Goal: Transaction & Acquisition: Purchase product/service

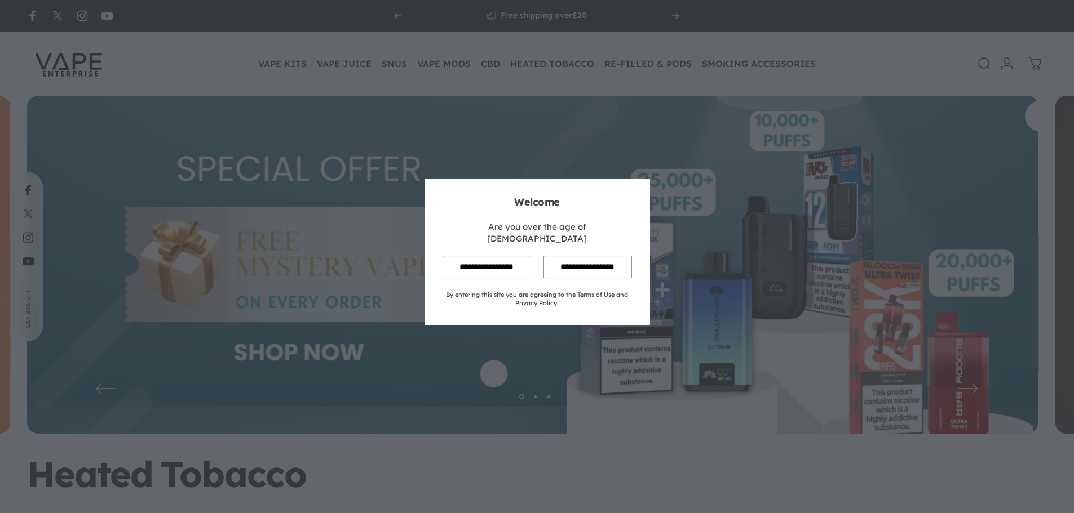
click at [445, 256] on input "**********" at bounding box center [486, 267] width 88 height 22
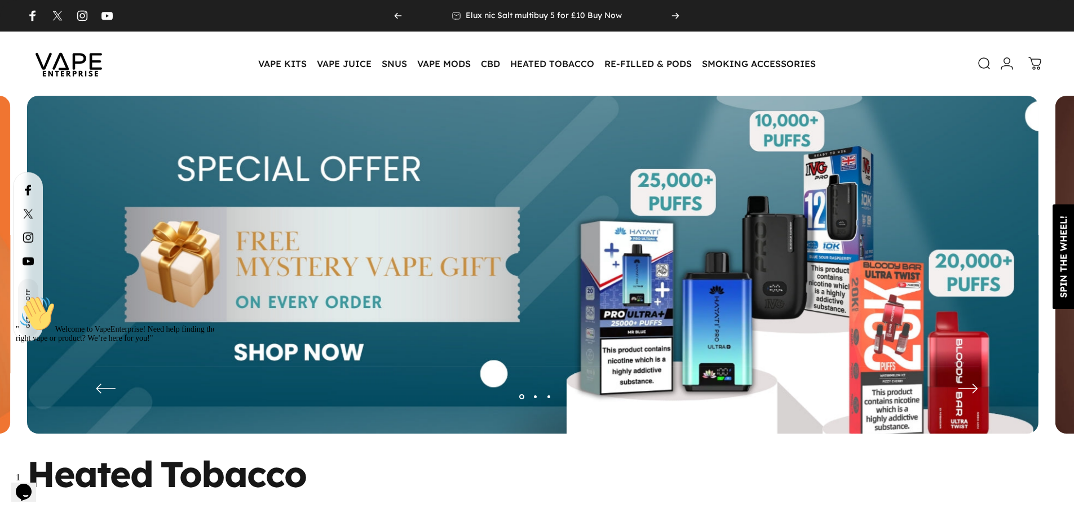
click at [1065, 291] on div "SPIN THE WHEEL!" at bounding box center [1062, 257] width 21 height 82
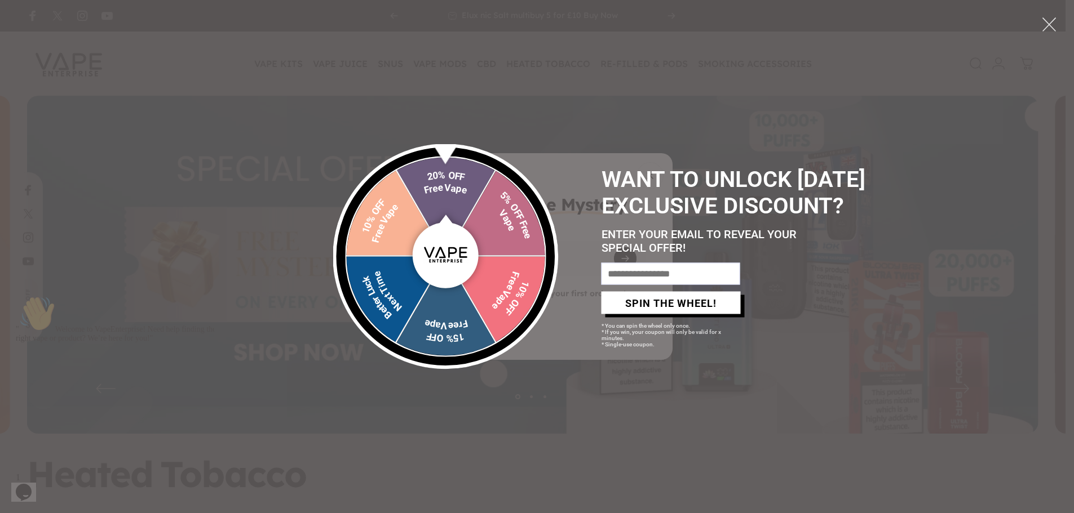
click at [654, 285] on input "email" at bounding box center [670, 274] width 139 height 22
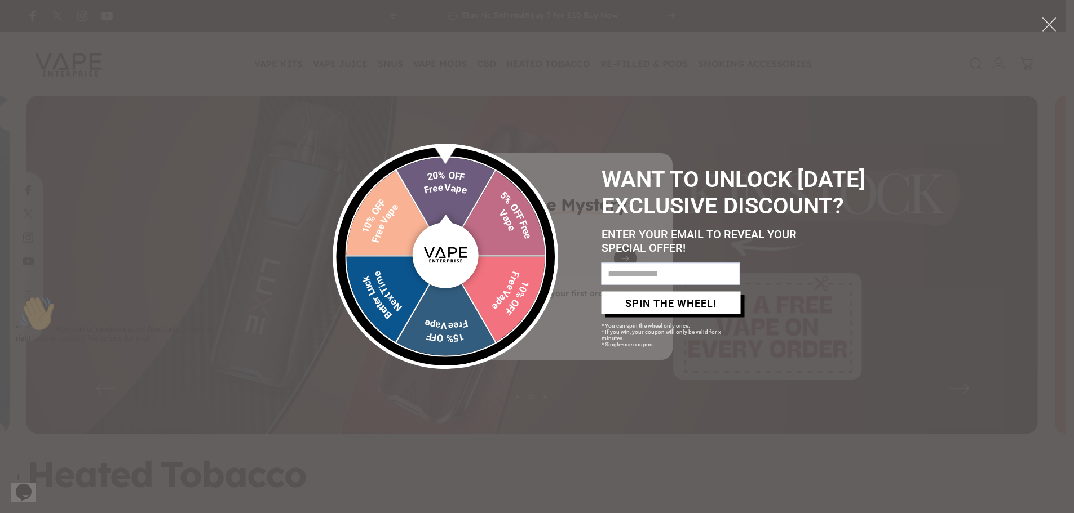
type input "**********"
click at [680, 315] on button "SPIN THE WHEEL!" at bounding box center [670, 303] width 139 height 23
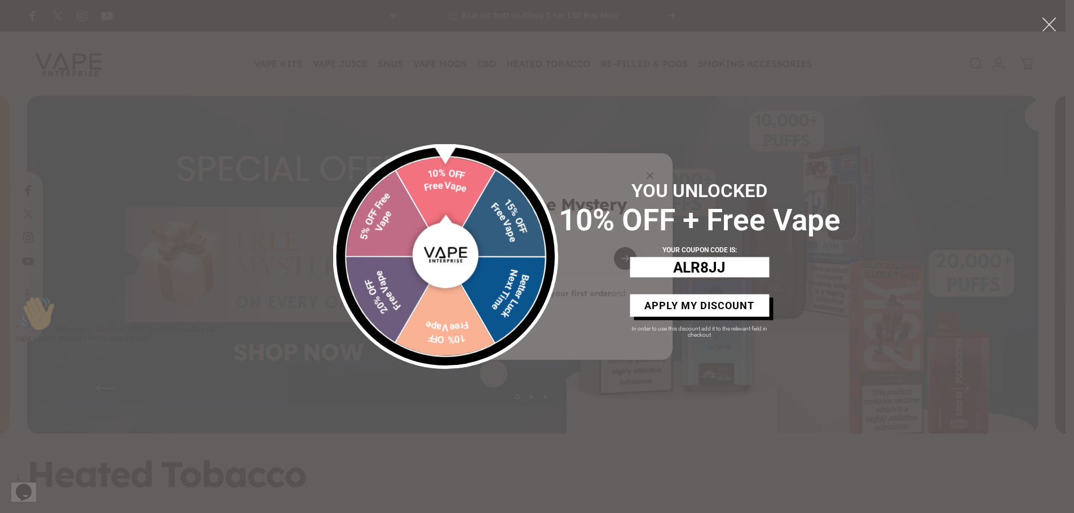
click at [685, 317] on button "APPLY MY DISCOUNT" at bounding box center [699, 305] width 139 height 23
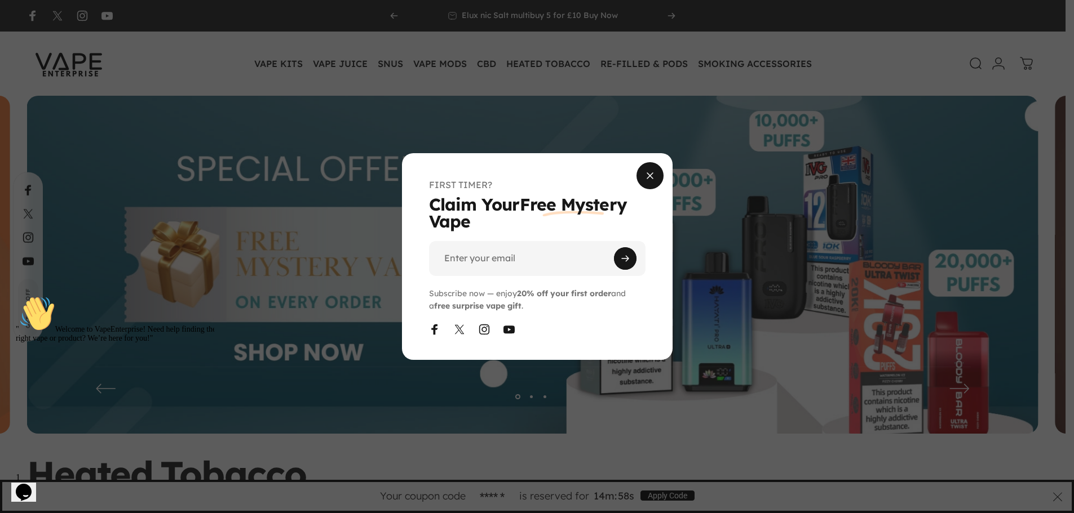
click at [653, 179] on span "Close" at bounding box center [650, 176] width 41 height 54
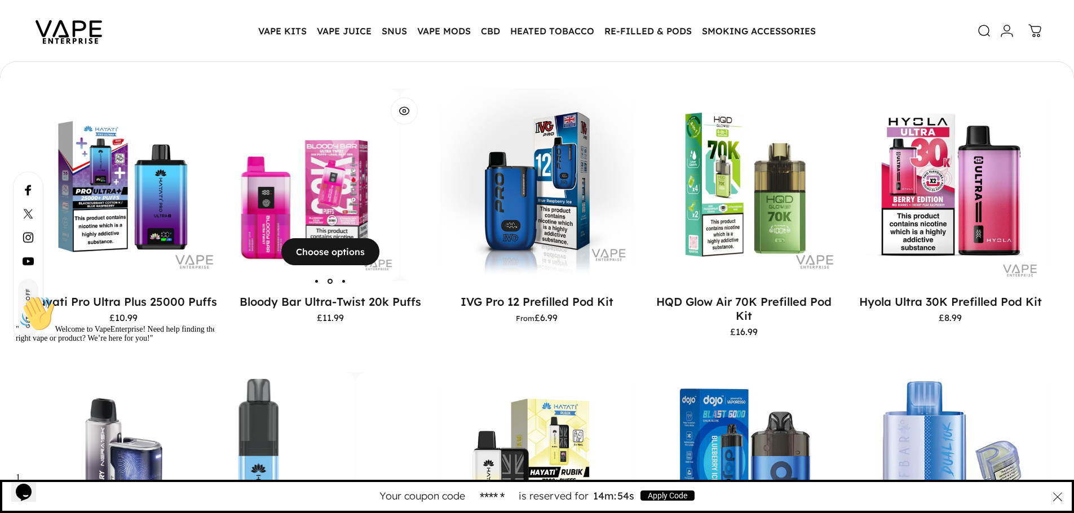
scroll to position [955, 0]
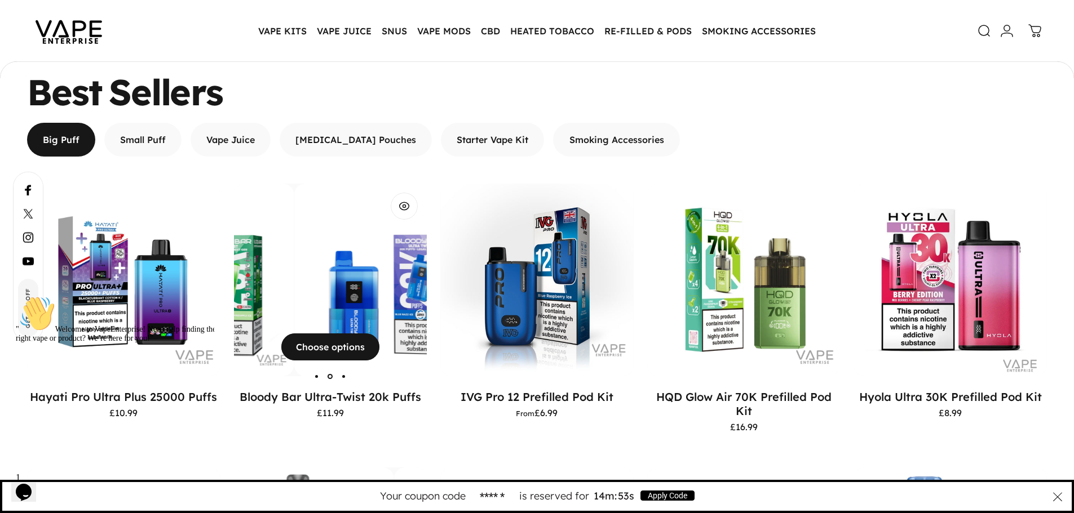
click at [320, 289] on img "Bloody Bar Ultra-Twist 20k Puffs" at bounding box center [390, 280] width 193 height 193
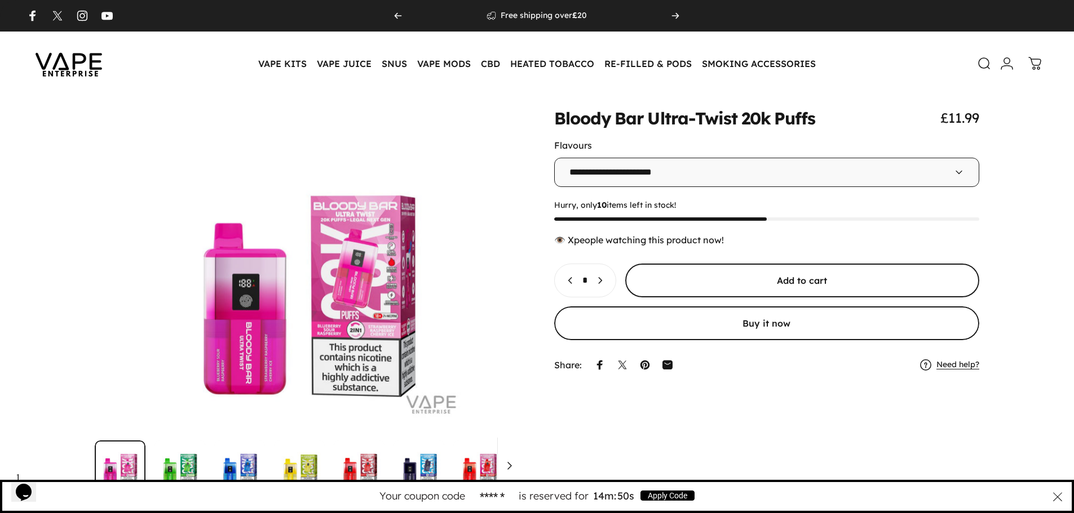
click at [724, 273] on span "submit" at bounding box center [802, 281] width 532 height 68
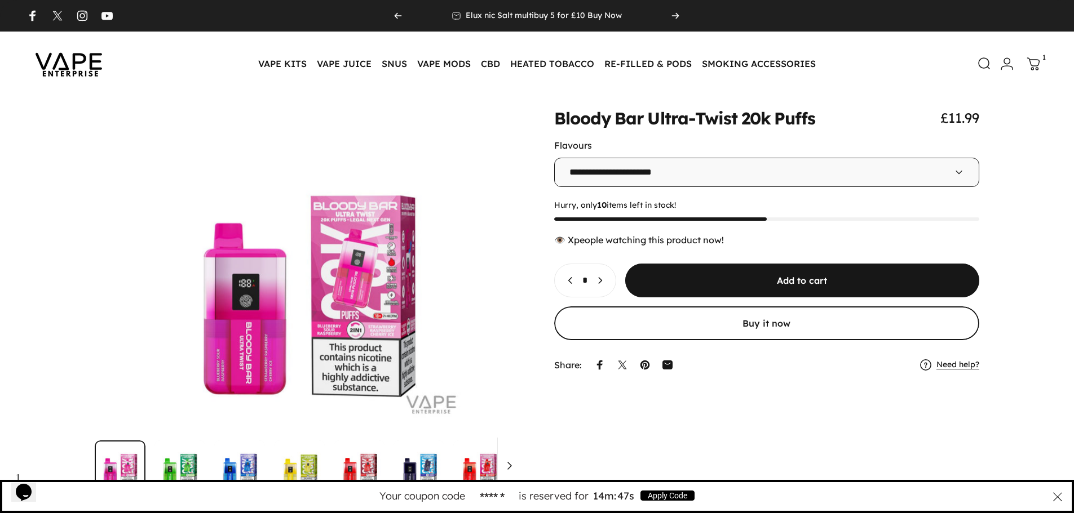
click at [1030, 67] on icon at bounding box center [1033, 64] width 14 height 14
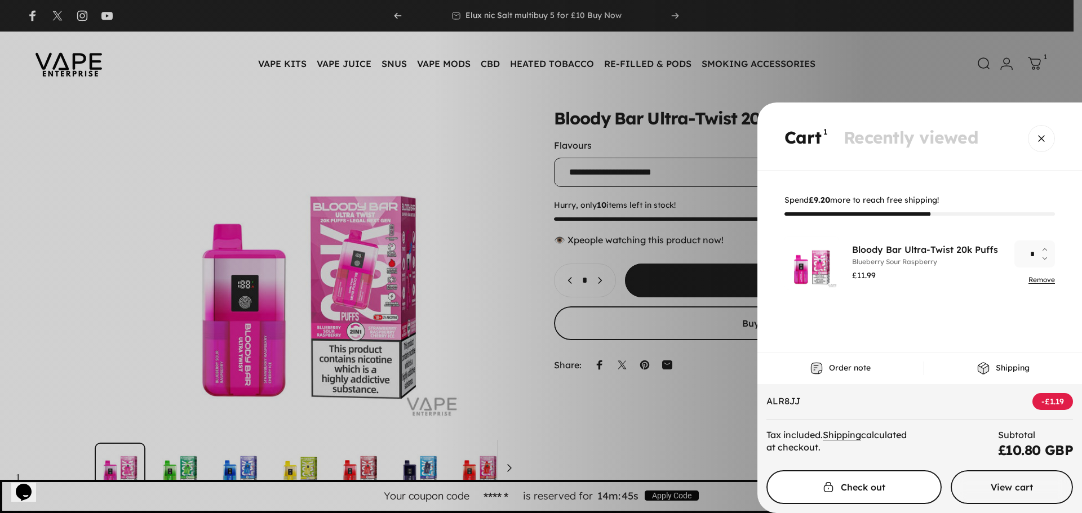
click at [906, 484] on span "Cart" at bounding box center [854, 488] width 263 height 68
